Goal: Task Accomplishment & Management: Complete application form

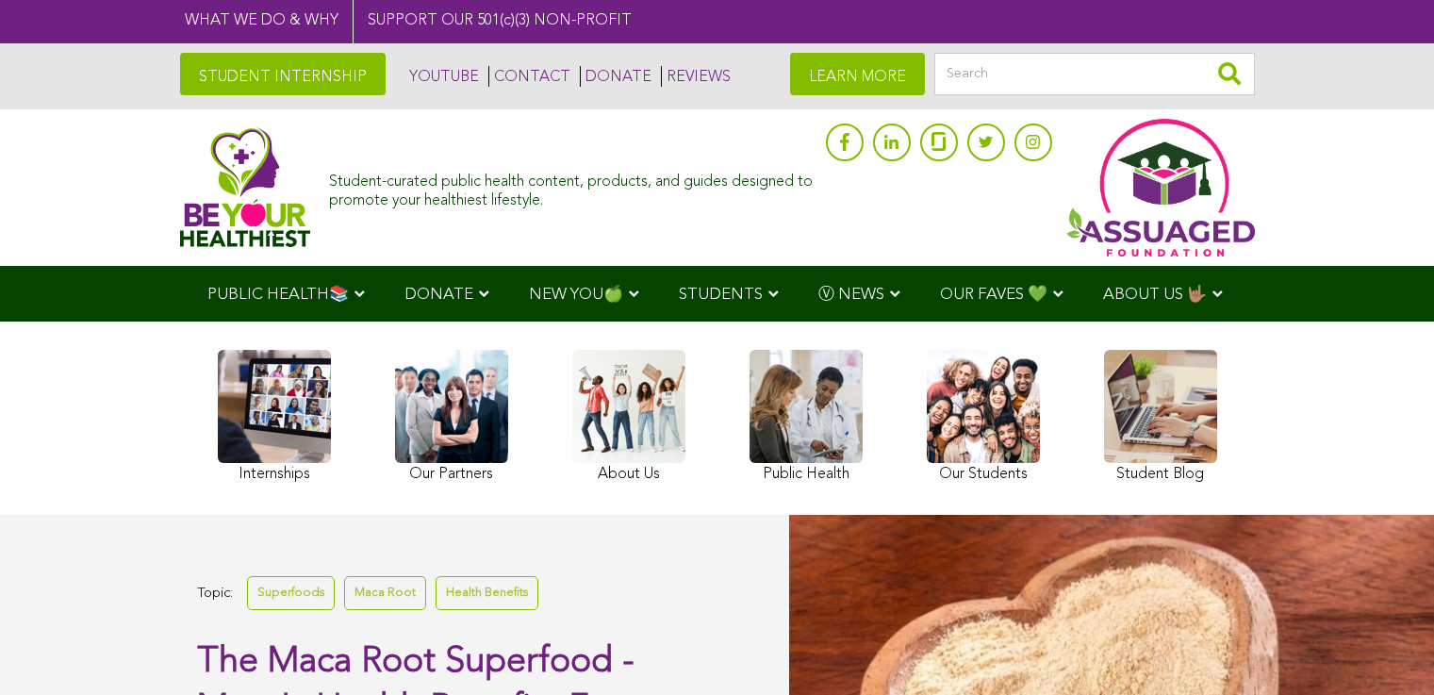
click at [180, 70] on link "STUDENT INTERNSHIP" at bounding box center [283, 74] width 206 height 42
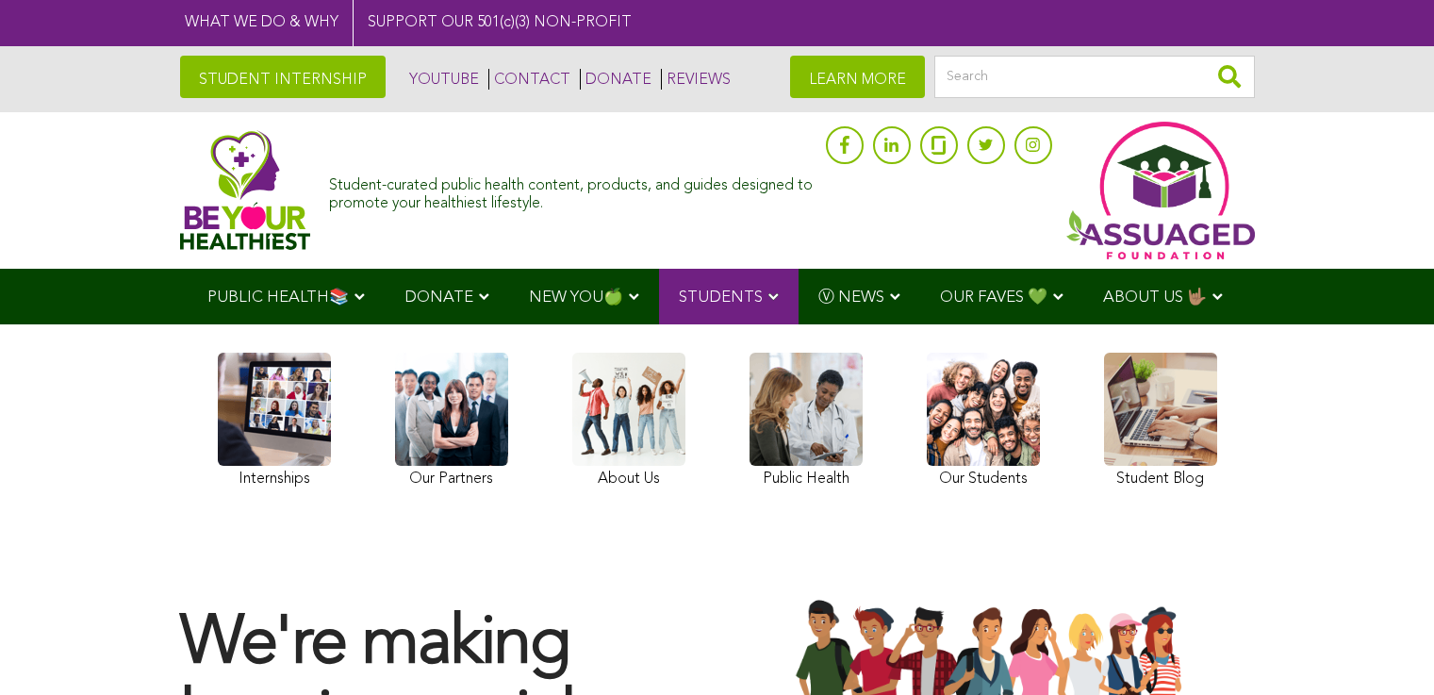
click at [180, 69] on link "STUDENT INTERNSHIP" at bounding box center [283, 77] width 206 height 42
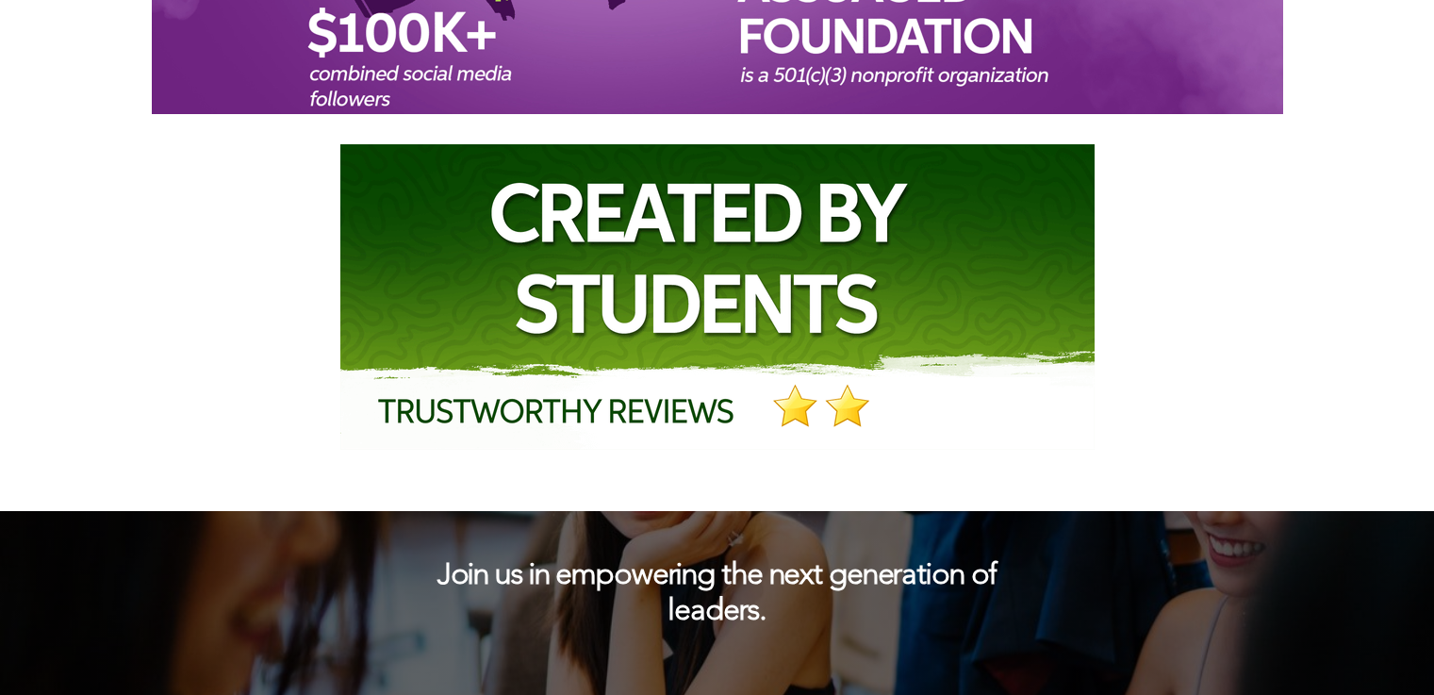
scroll to position [2580, 0]
